Goal: Find specific page/section: Find specific page/section

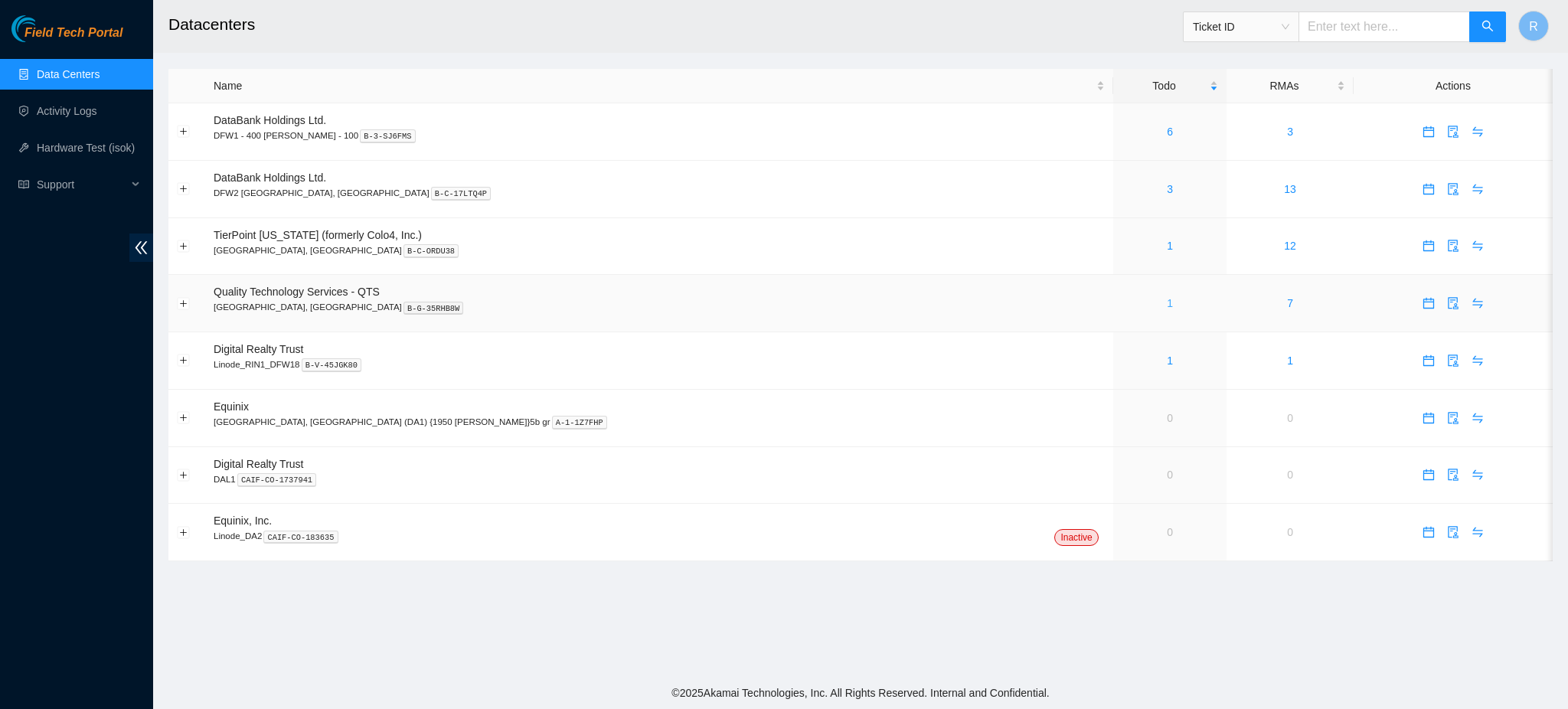
click at [1167, 303] on link "1" at bounding box center [1169, 303] width 6 height 12
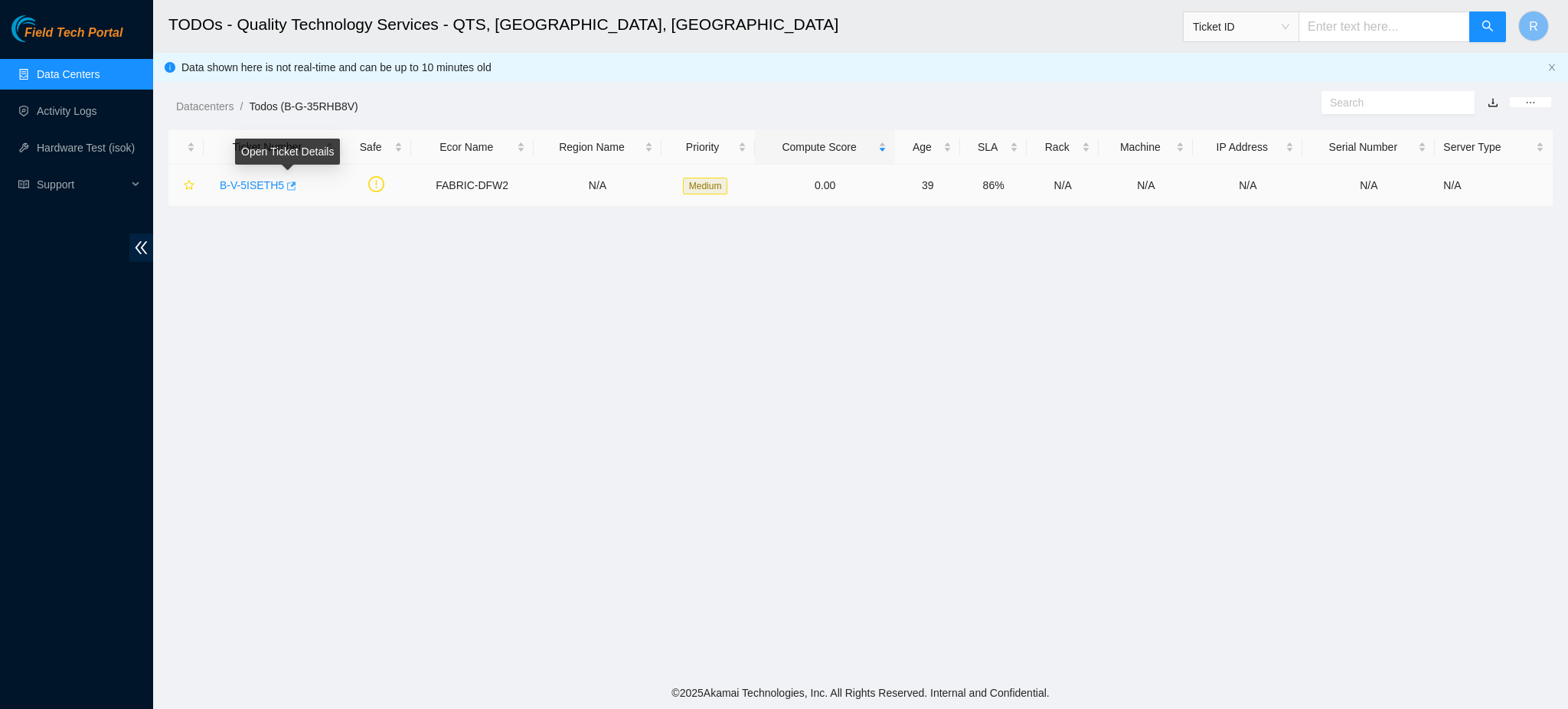
click at [290, 183] on icon "button" at bounding box center [291, 186] width 9 height 9
click at [52, 69] on link "Data Centers" at bounding box center [68, 74] width 63 height 12
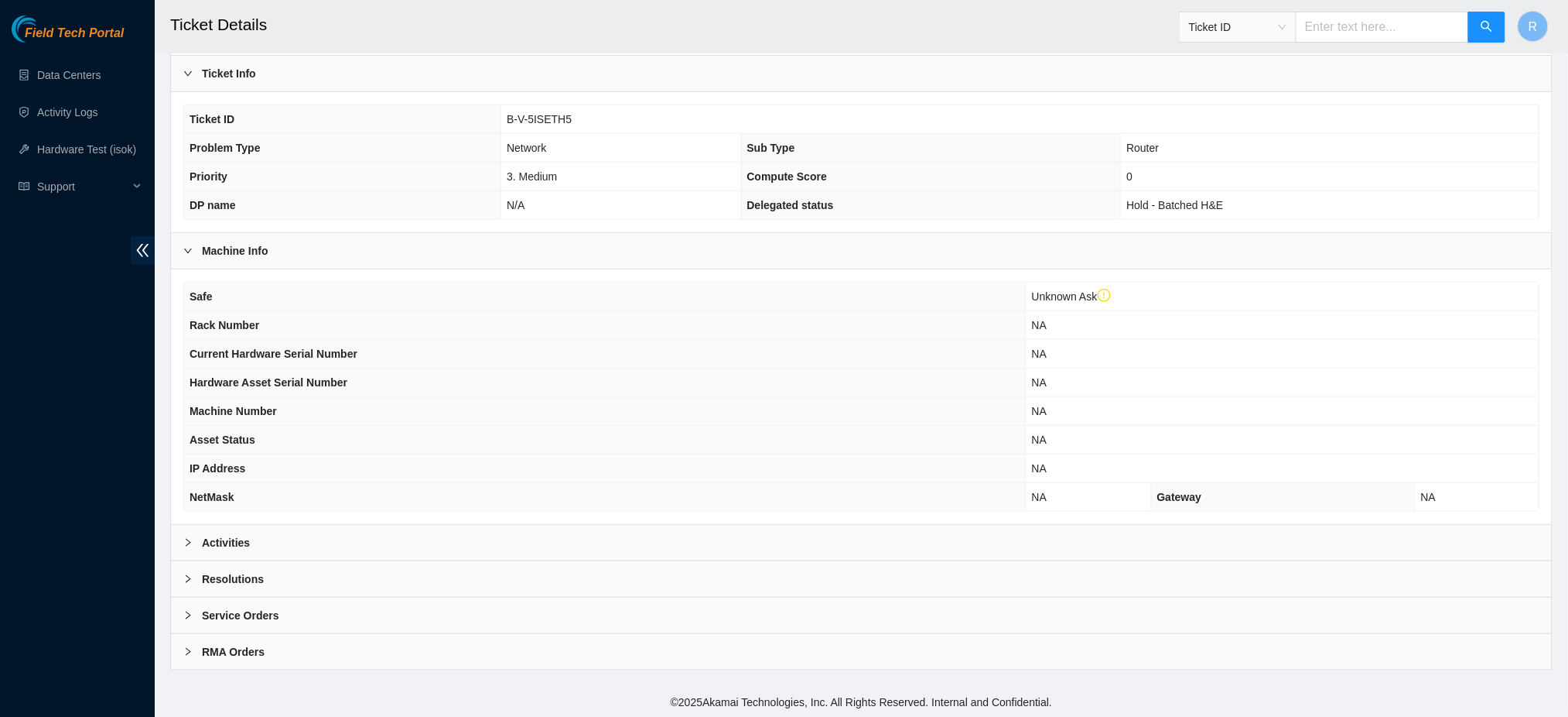
scroll to position [279, 0]
click at [391, 547] on div "Activities" at bounding box center [862, 541] width 1381 height 36
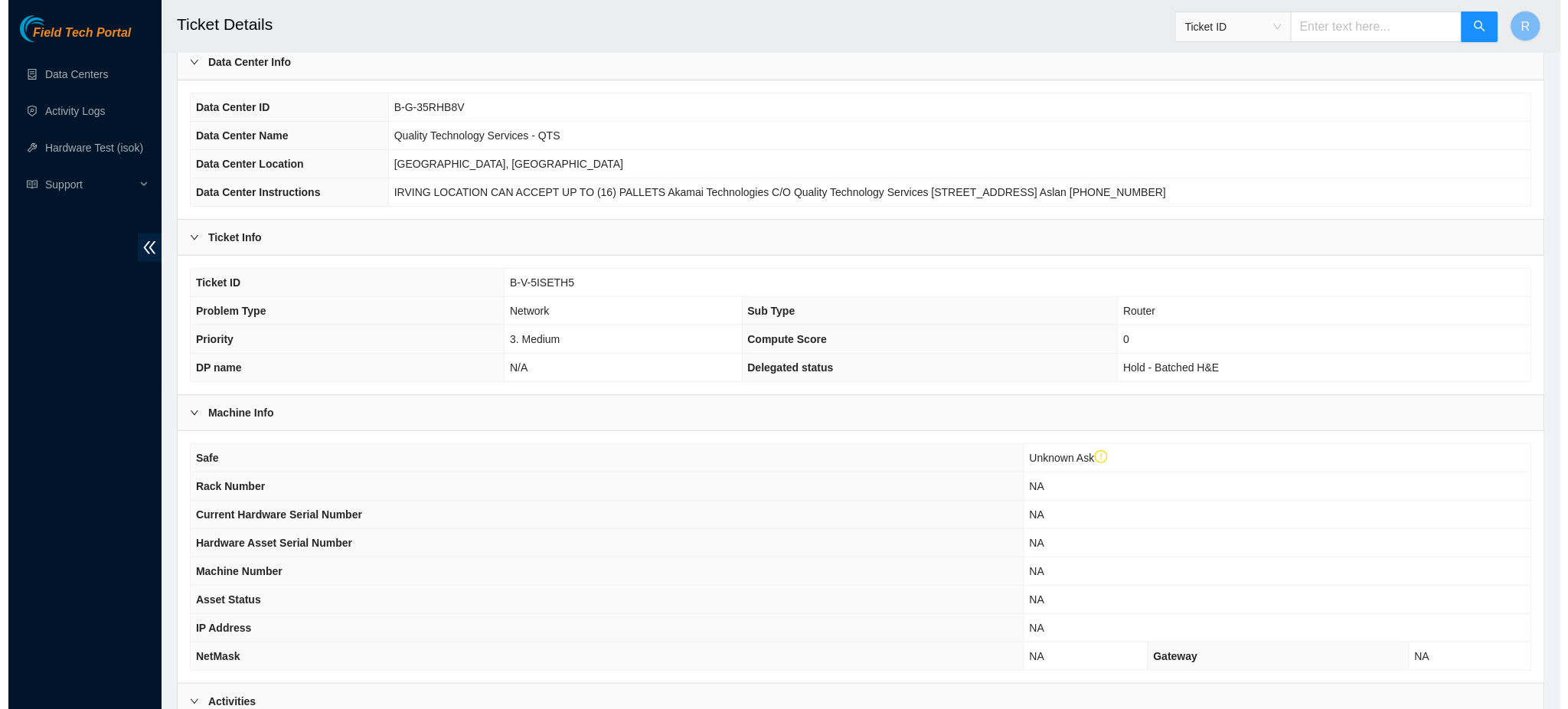
scroll to position [0, 0]
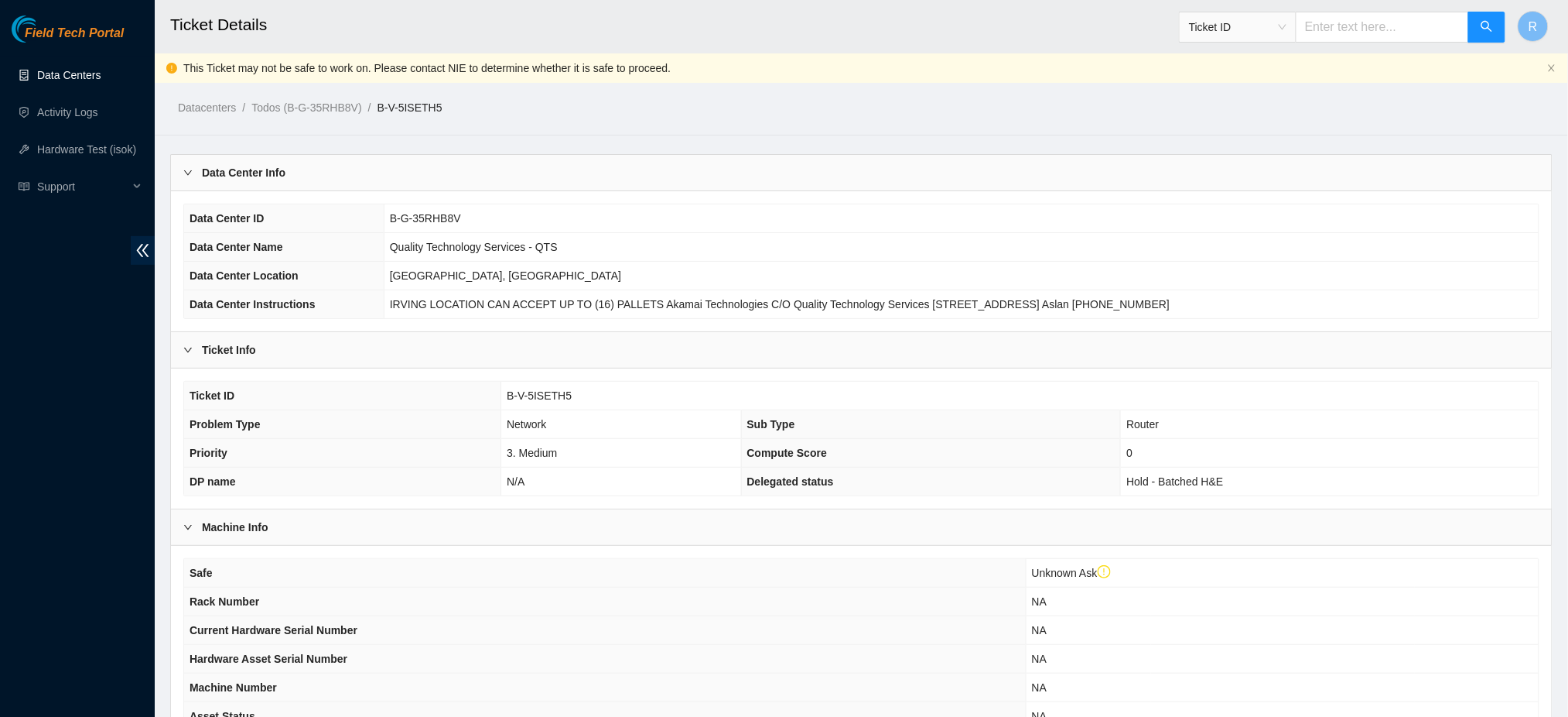
click at [83, 75] on link "Data Centers" at bounding box center [69, 75] width 63 height 12
